Goal: Check status: Check status

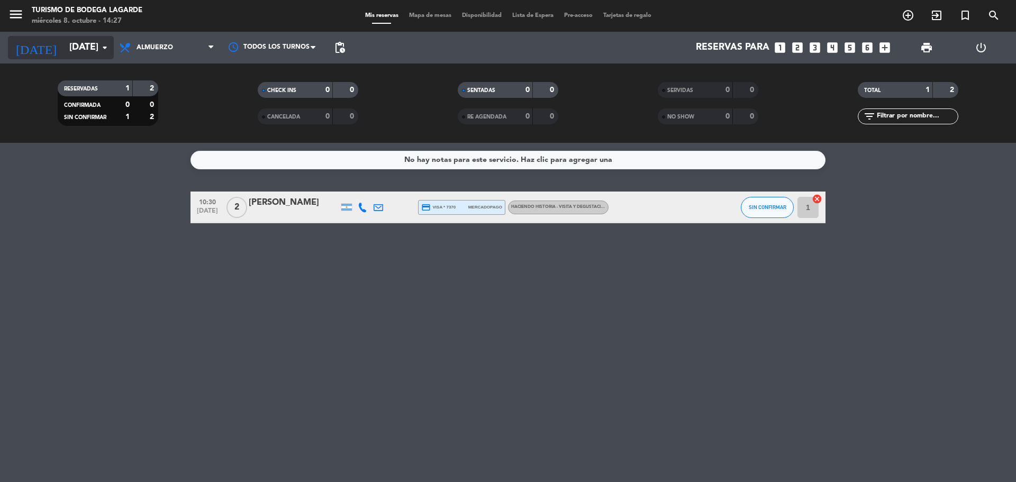
click at [83, 44] on input "[DATE]" at bounding box center [125, 47] width 123 height 21
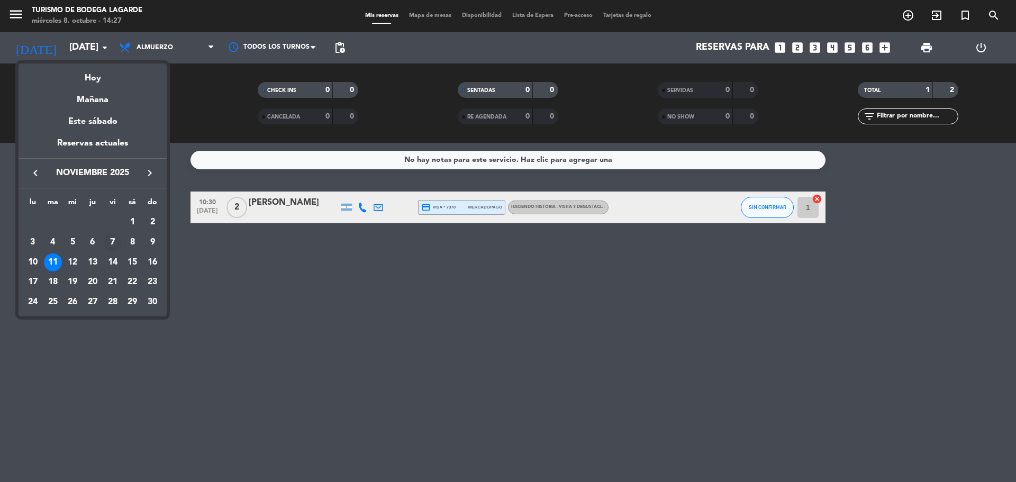
click at [112, 242] on div "7" at bounding box center [113, 242] width 18 height 18
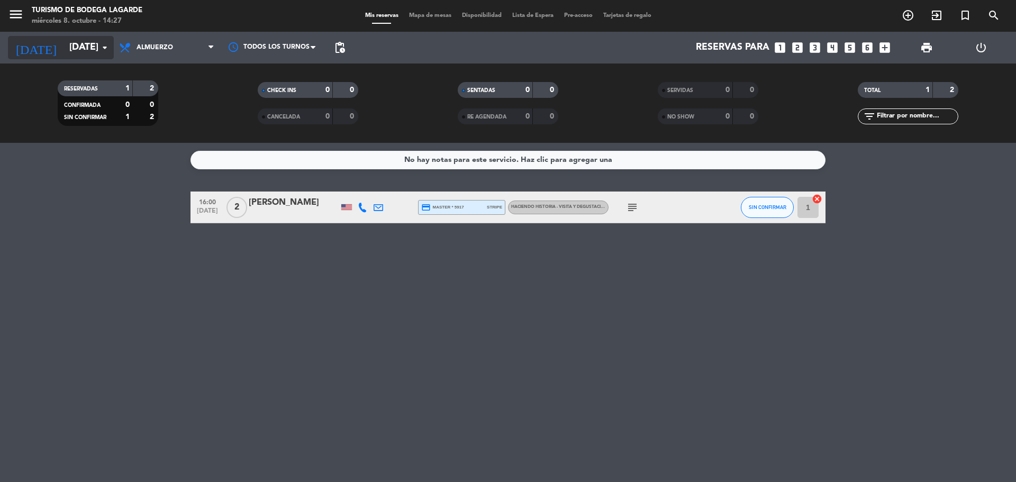
click at [77, 48] on input "[DATE]" at bounding box center [125, 47] width 123 height 21
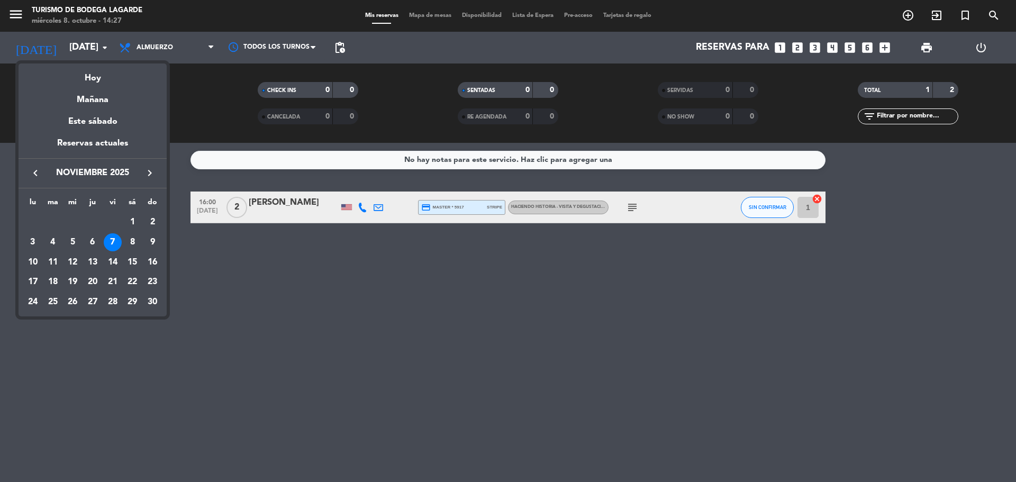
click at [36, 179] on icon "keyboard_arrow_left" at bounding box center [35, 173] width 13 height 13
click at [503, 206] on div at bounding box center [508, 241] width 1016 height 482
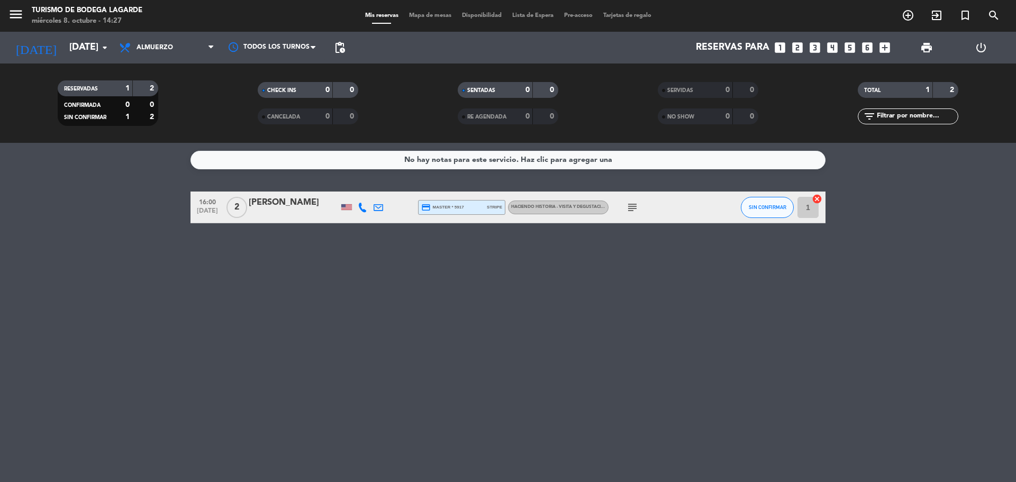
click at [503, 206] on icon "subject" at bounding box center [632, 207] width 13 height 13
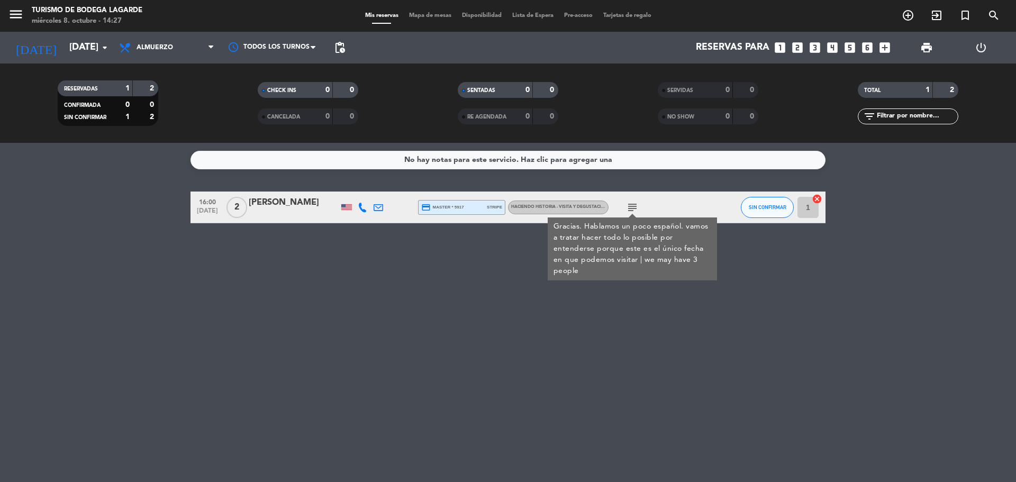
click at [464, 309] on div "No hay notas para este servicio. Haz clic para agregar una 16:00 [DATE] 2 [PERS…" at bounding box center [508, 312] width 1016 height 339
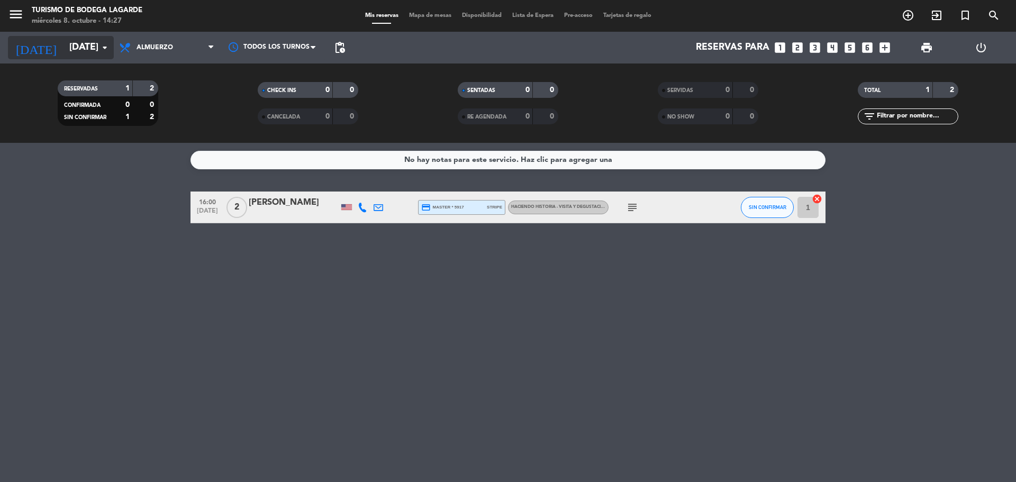
click at [77, 50] on input "[DATE]" at bounding box center [125, 47] width 123 height 21
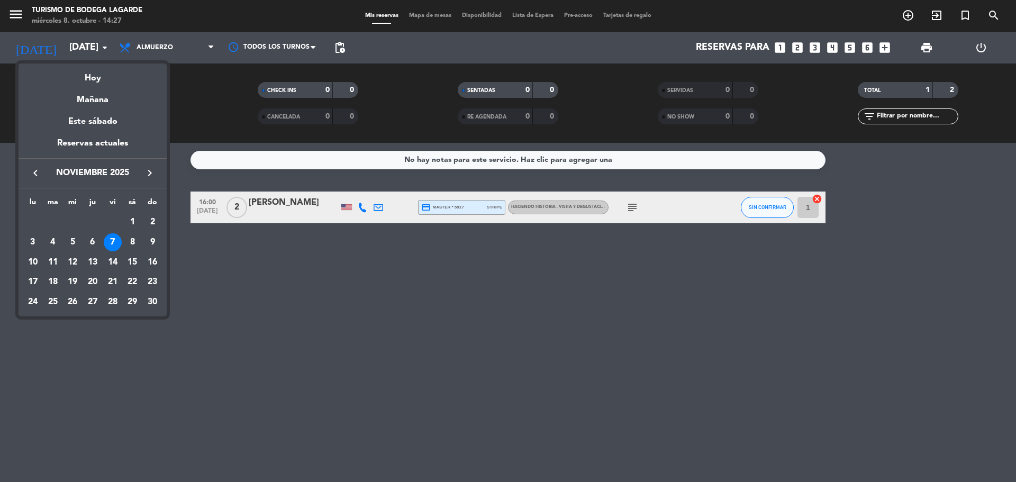
click at [34, 170] on icon "keyboard_arrow_left" at bounding box center [35, 173] width 13 height 13
click at [118, 263] on div "10" at bounding box center [113, 263] width 18 height 18
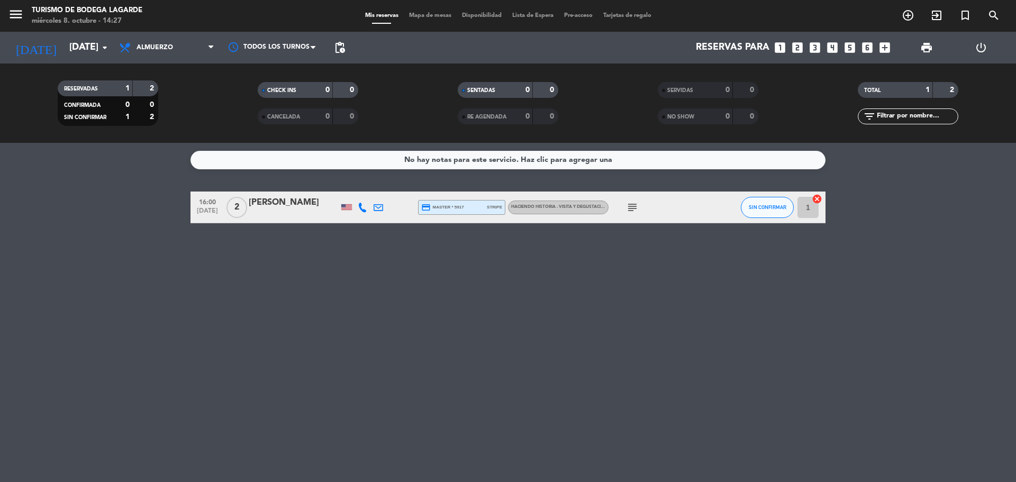
type input "[DATE]"
click at [290, 209] on div "[PERSON_NAME]" at bounding box center [294, 203] width 90 height 14
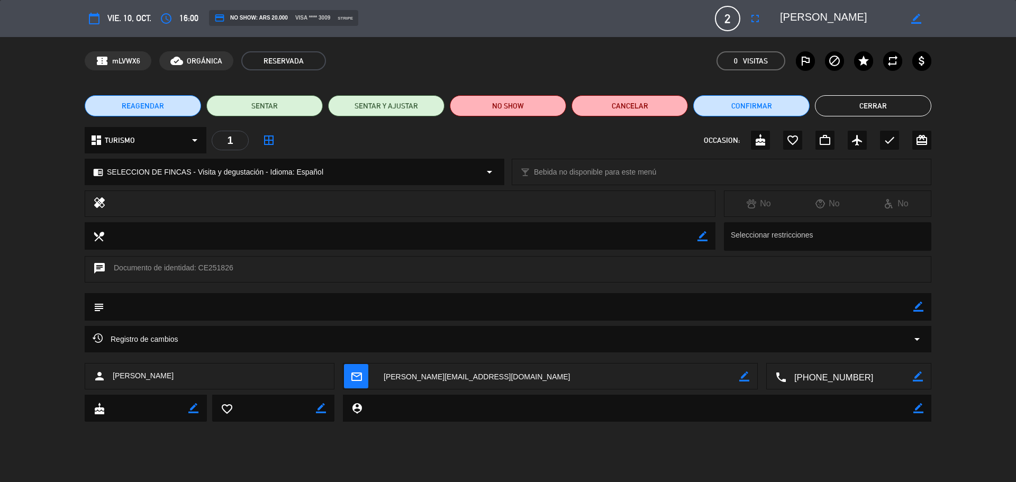
click at [503, 382] on textarea at bounding box center [850, 377] width 127 height 26
click at [503, 354] on span "Click para copiar" at bounding box center [837, 350] width 56 height 11
click at [503, 16] on textarea at bounding box center [840, 18] width 121 height 19
click at [503, 17] on textarea at bounding box center [840, 18] width 121 height 19
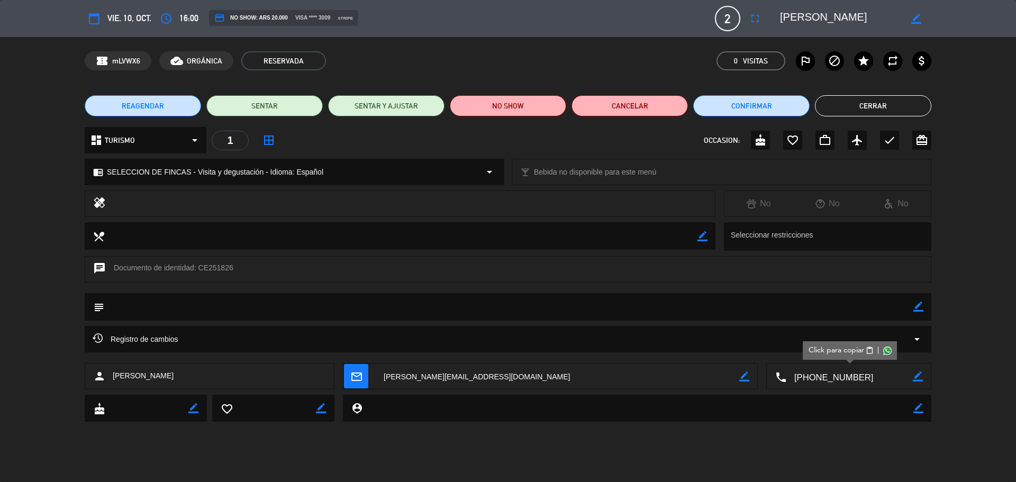
drag, startPoint x: 807, startPoint y: 25, endPoint x: 814, endPoint y: 18, distance: 9.8
click at [503, 25] on textarea at bounding box center [840, 18] width 121 height 19
click at [503, 16] on textarea at bounding box center [840, 18] width 121 height 19
